Goal: Information Seeking & Learning: Understand process/instructions

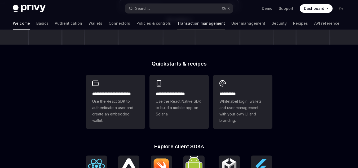
click at [178, 24] on link "Transaction management" at bounding box center [202, 23] width 48 height 13
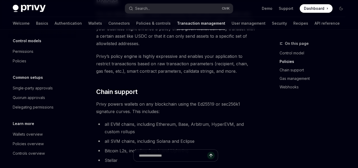
scroll to position [66, 0]
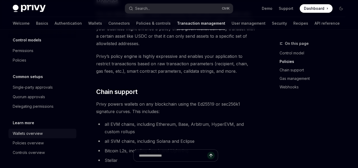
click at [37, 134] on div "Wallets overview" at bounding box center [28, 133] width 30 height 6
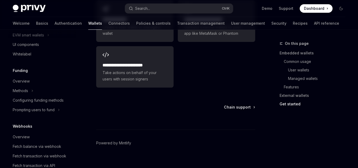
scroll to position [183, 0]
click at [43, 101] on div "Configuring funding methods" at bounding box center [38, 99] width 51 height 6
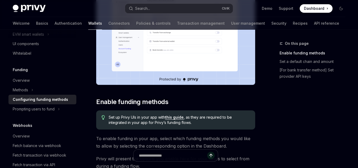
scroll to position [186, 0]
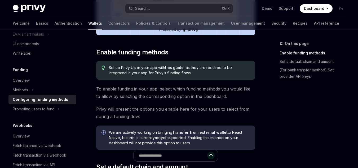
click at [178, 69] on link "this guide" at bounding box center [174, 67] width 19 height 5
type textarea "*"
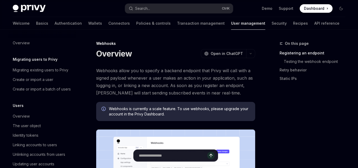
scroll to position [139, 0]
